Goal: Check status

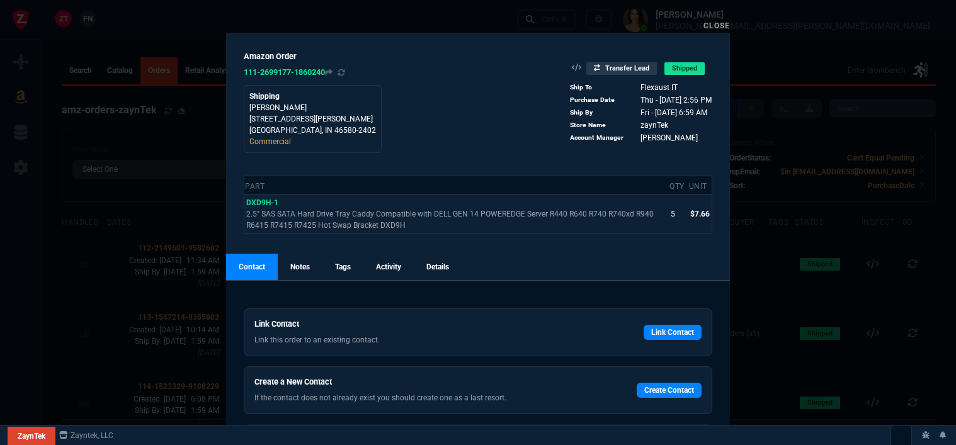
select select
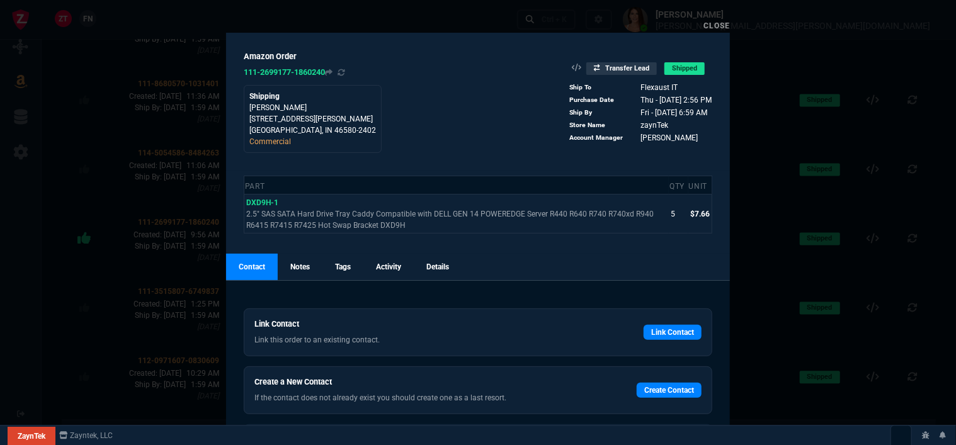
click at [719, 25] on link "Close" at bounding box center [717, 25] width 26 height 9
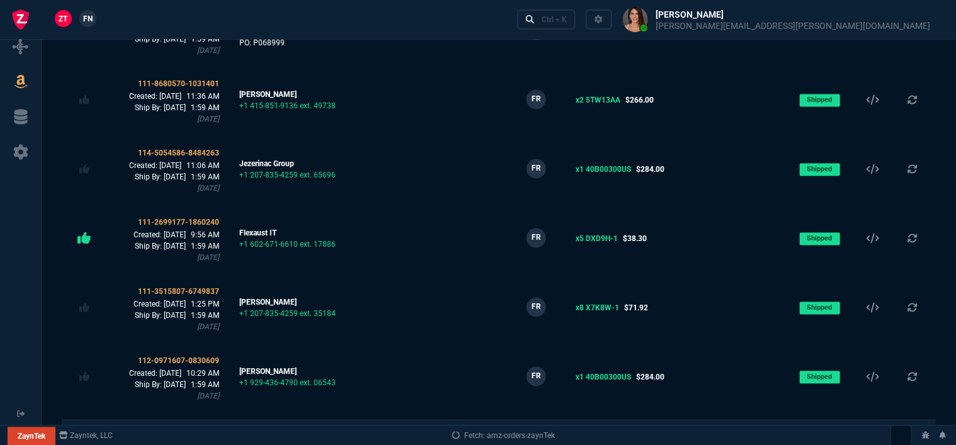
click at [28, 48] on link at bounding box center [20, 47] width 31 height 20
select select "12: [PERSON_NAME]"
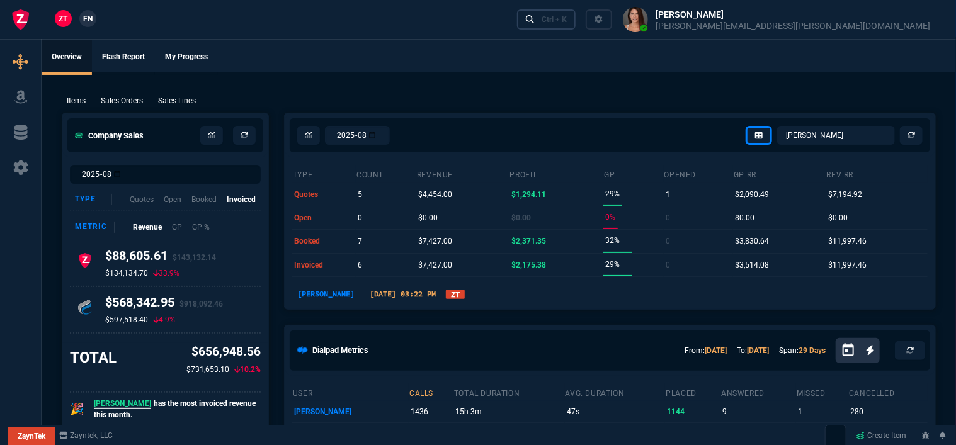
click at [576, 18] on link "Ctrl + K" at bounding box center [546, 19] width 59 height 20
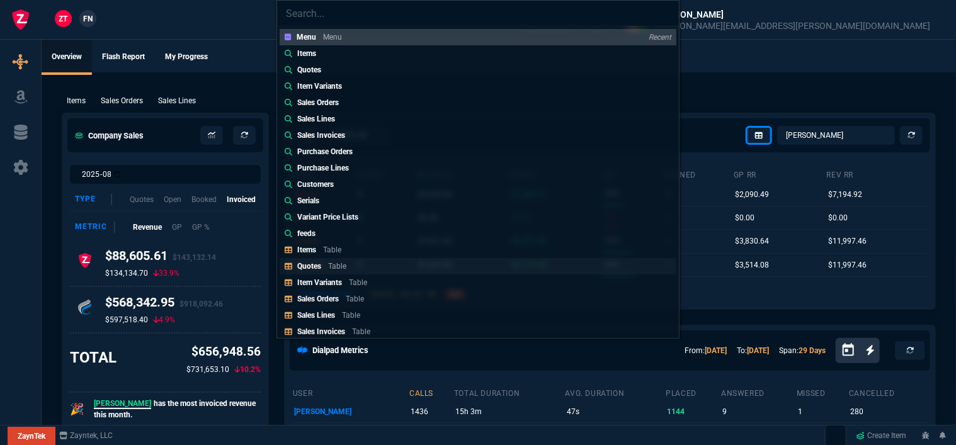
click at [331, 262] on p "Table" at bounding box center [337, 266] width 18 height 9
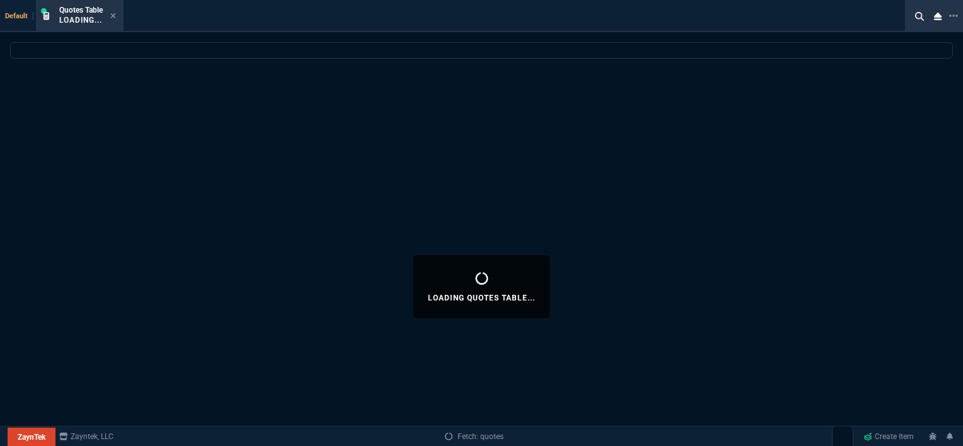
select select
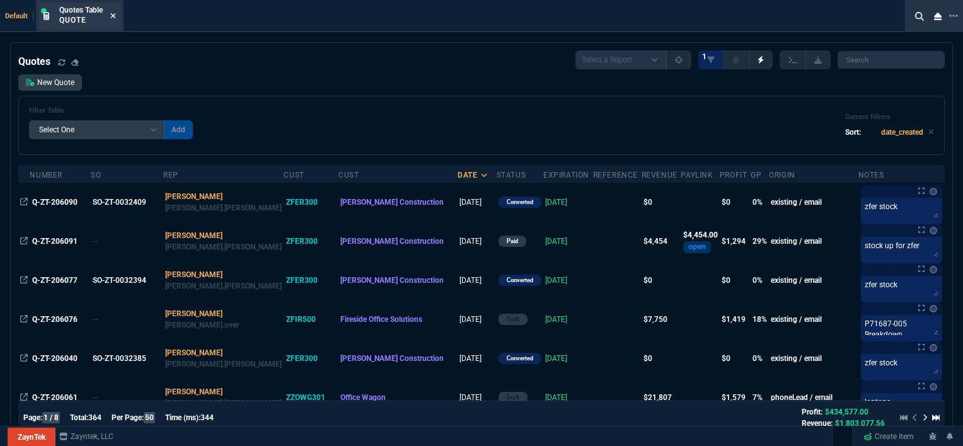
click at [115, 12] on icon at bounding box center [113, 16] width 6 height 8
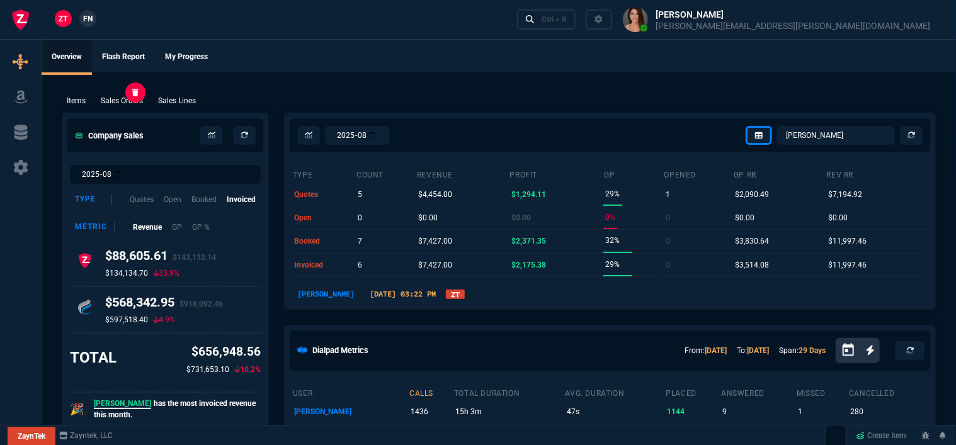
click at [123, 100] on p "Sales Orders" at bounding box center [122, 100] width 42 height 11
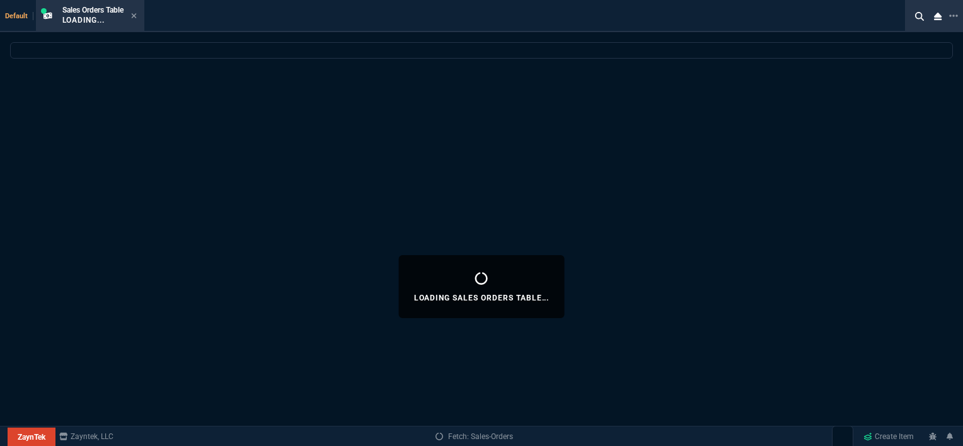
select select
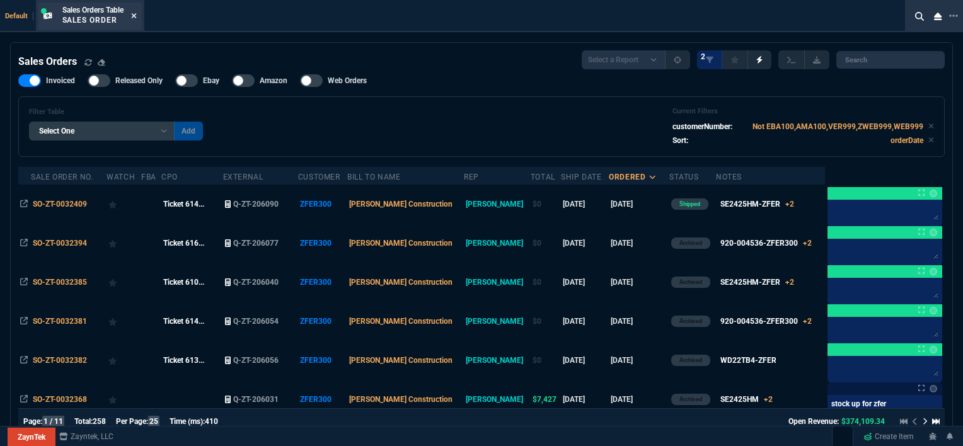
click at [134, 13] on icon at bounding box center [134, 16] width 6 height 8
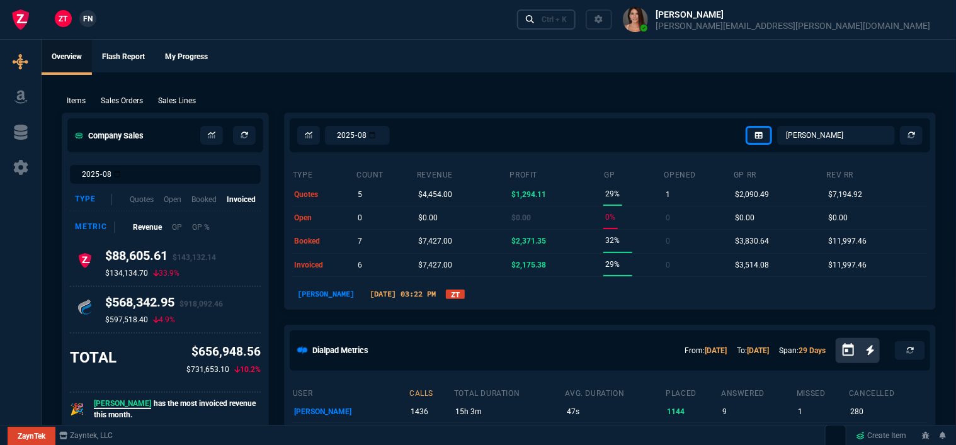
click at [576, 18] on link "Ctrl + K" at bounding box center [546, 19] width 59 height 20
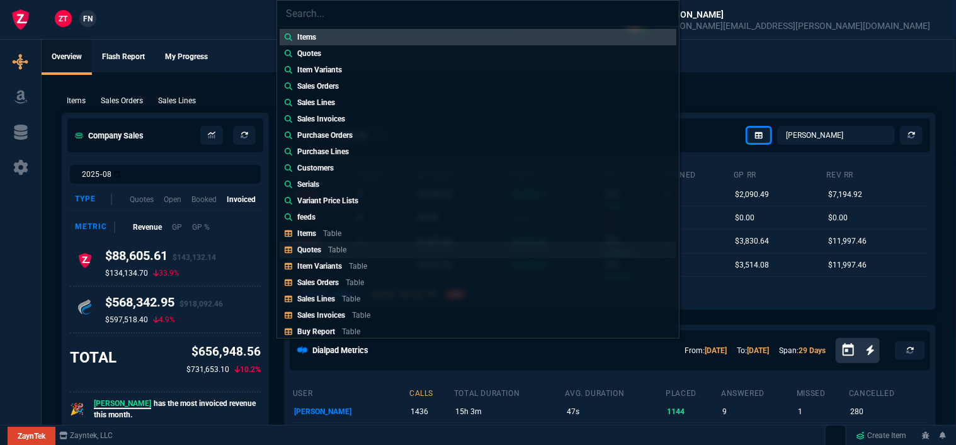
click at [330, 252] on p "Table" at bounding box center [337, 250] width 18 height 9
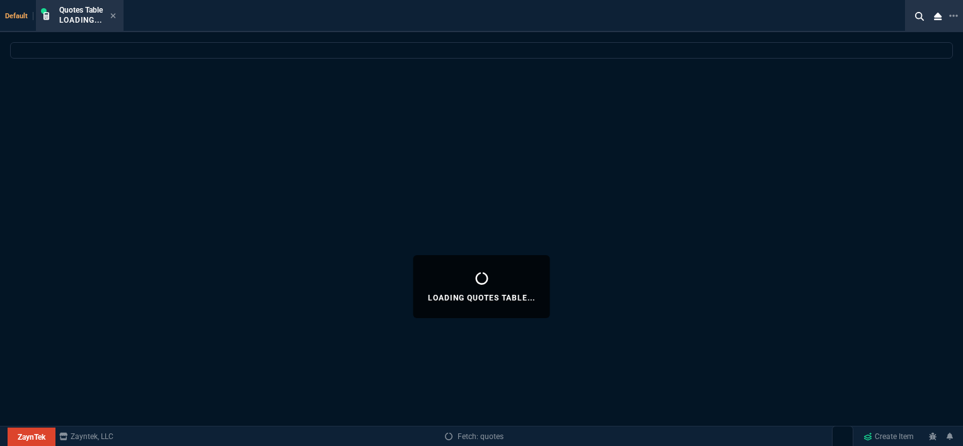
select select
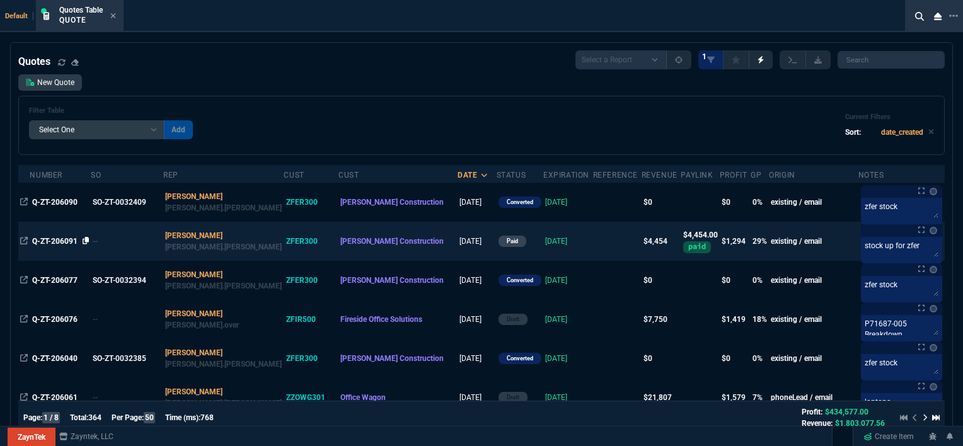
click at [84, 242] on icon at bounding box center [86, 241] width 7 height 8
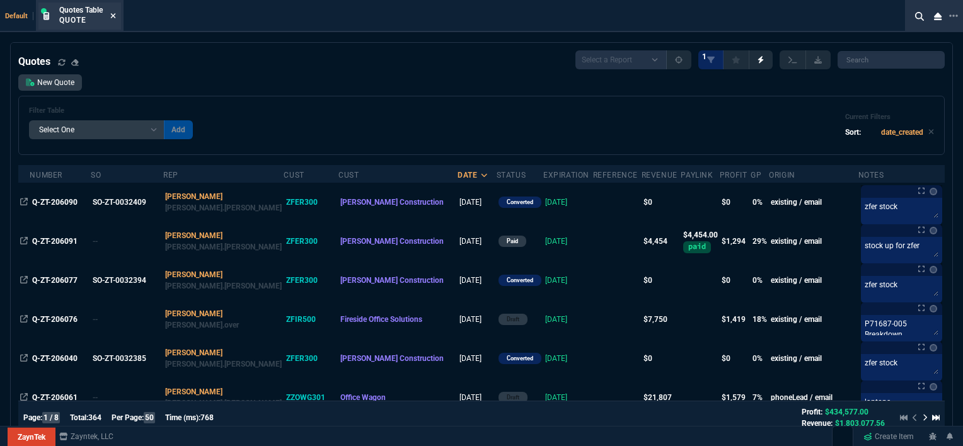
click at [114, 12] on icon at bounding box center [113, 16] width 6 height 8
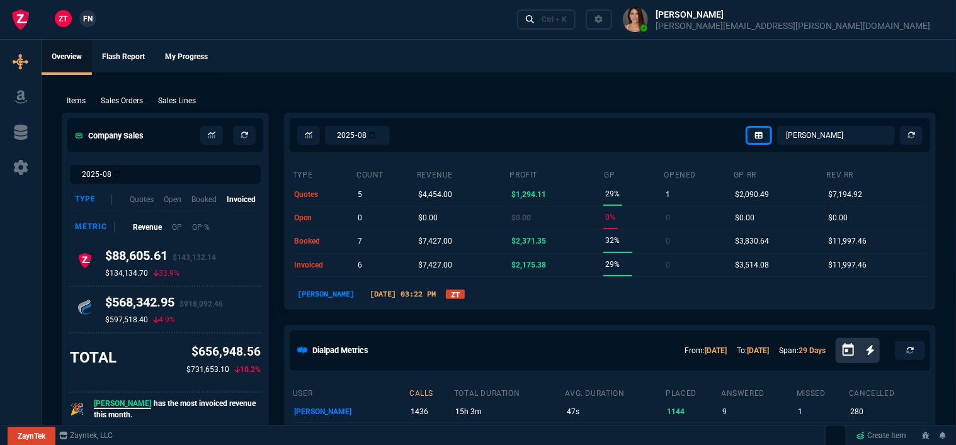
drag, startPoint x: 25, startPoint y: 95, endPoint x: 478, endPoint y: 94, distance: 453.0
click at [25, 95] on icon at bounding box center [20, 96] width 19 height 15
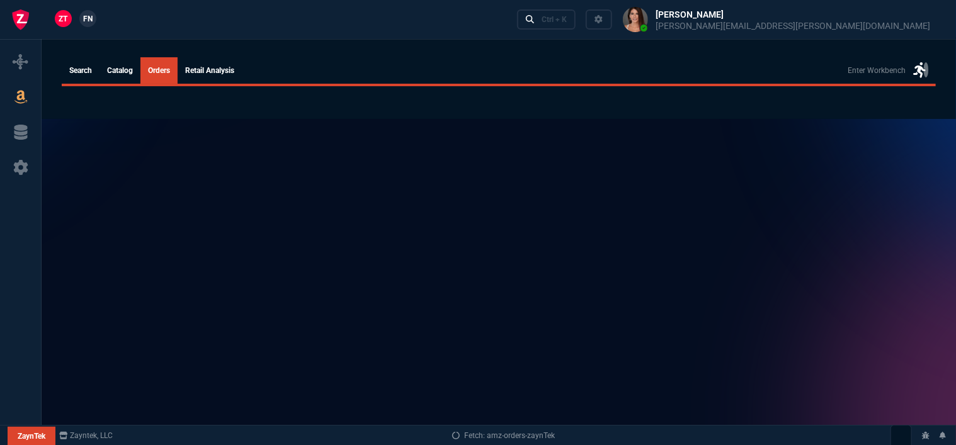
select select
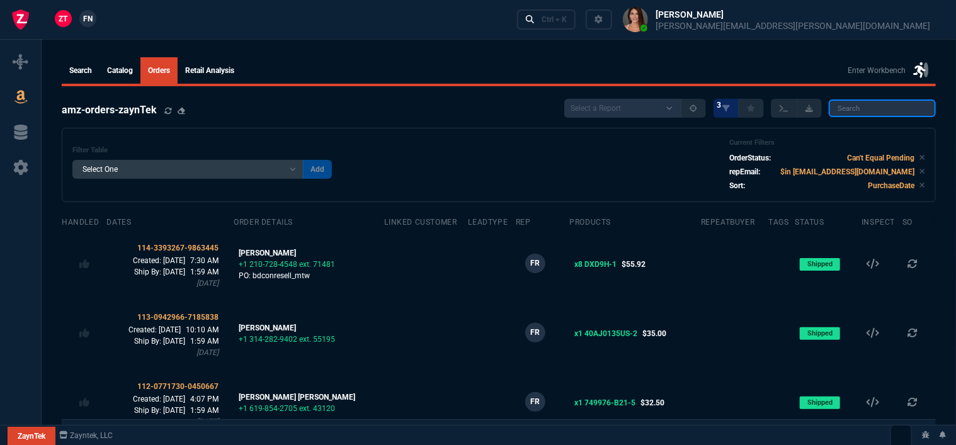
click at [887, 109] on input "search" at bounding box center [882, 109] width 107 height 18
paste input "112-9742833-9874641"
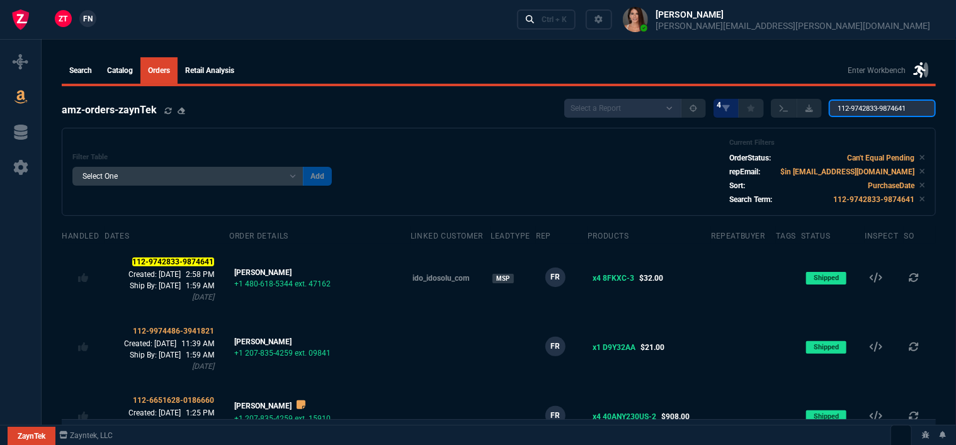
scroll to position [0, 2]
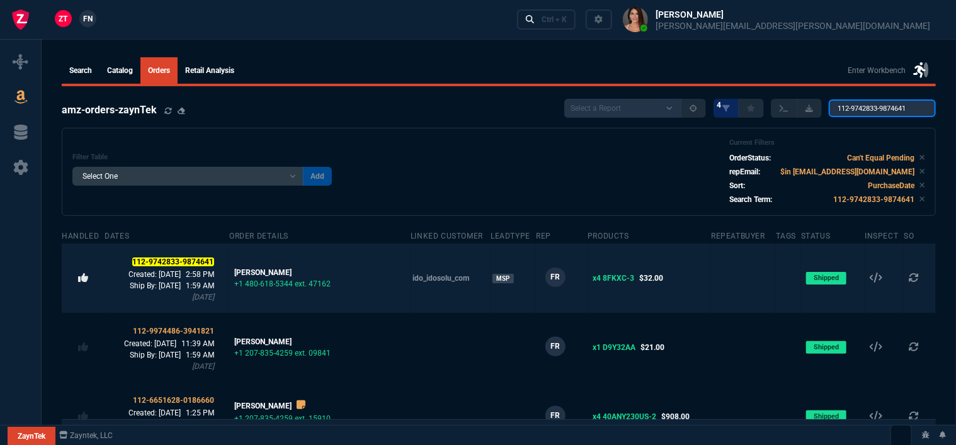
type input "112-9742833-9874641"
click at [81, 280] on icon at bounding box center [83, 278] width 10 height 10
click at [711, 276] on td at bounding box center [743, 278] width 65 height 69
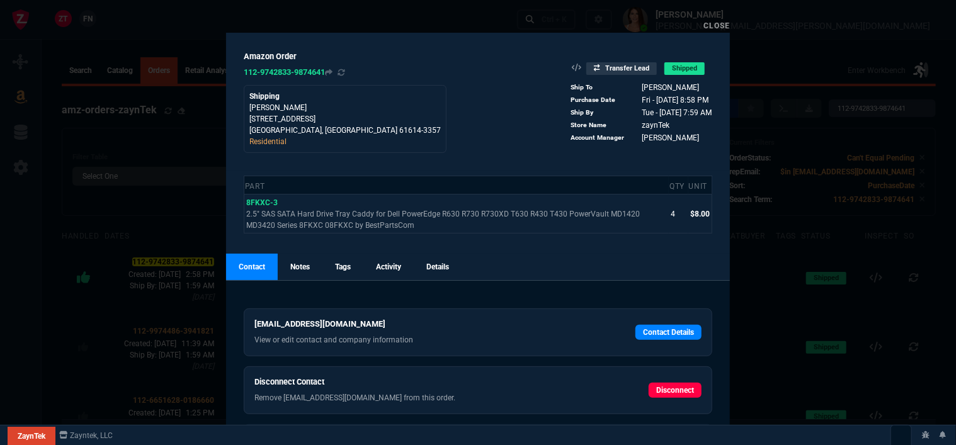
click at [722, 25] on link "Close" at bounding box center [717, 25] width 26 height 9
